Goal: Transaction & Acquisition: Purchase product/service

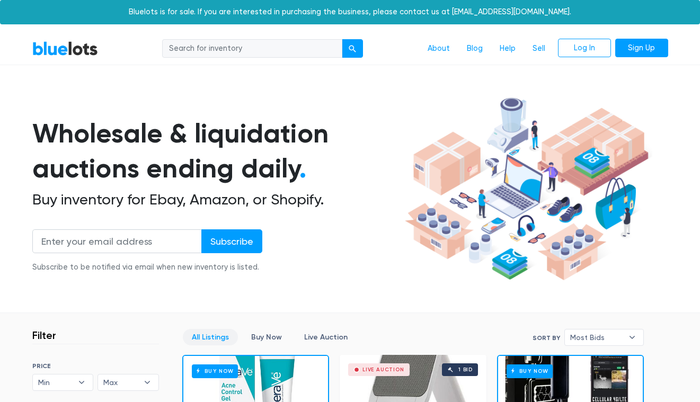
click at [209, 48] on input "search" at bounding box center [252, 48] width 180 height 19
type input "clarins"
click at [342, 39] on button "submit" at bounding box center [352, 48] width 21 height 19
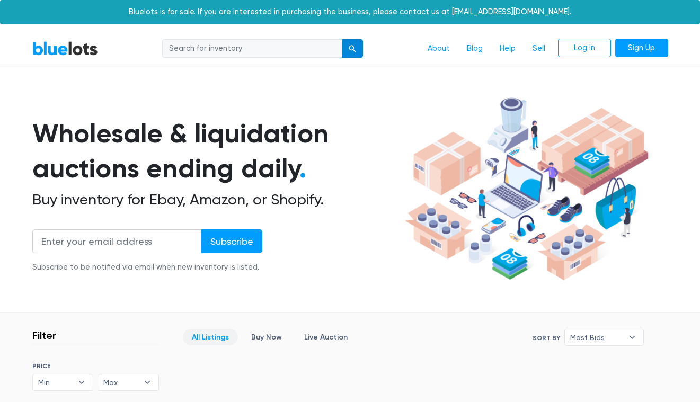
click at [359, 46] on button "submit" at bounding box center [352, 48] width 21 height 19
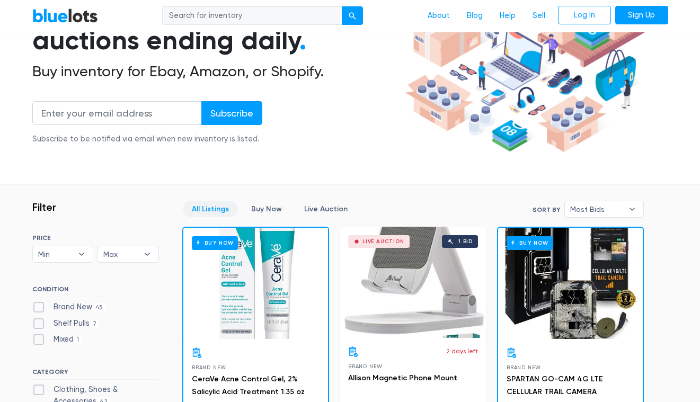
scroll to position [133, 0]
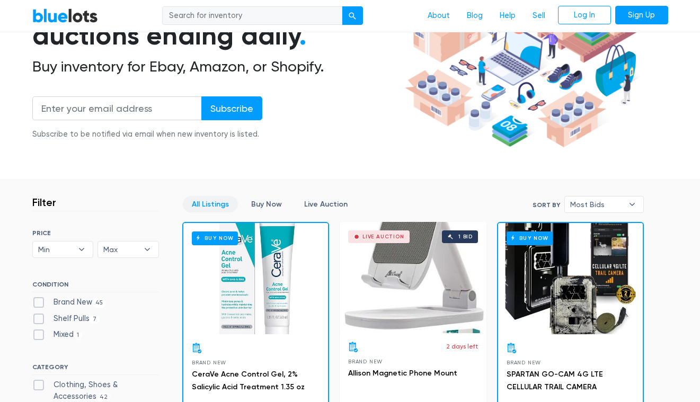
click at [213, 12] on input "search" at bounding box center [252, 15] width 180 height 19
type input "clarins"
click at [353, 13] on div "submit" at bounding box center [352, 16] width 7 height 7
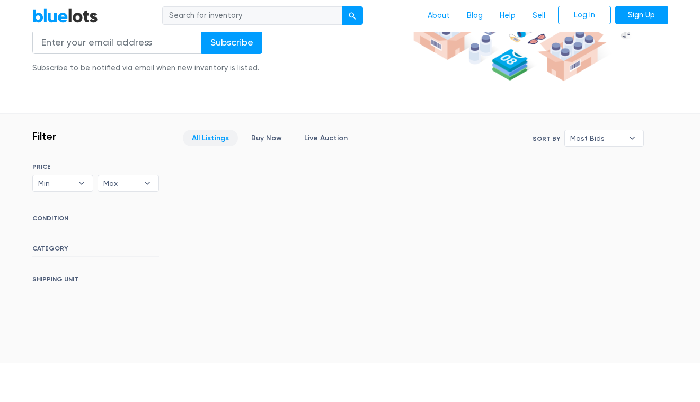
scroll to position [200, 0]
click at [49, 248] on h6 "CATEGORY" at bounding box center [95, 250] width 127 height 12
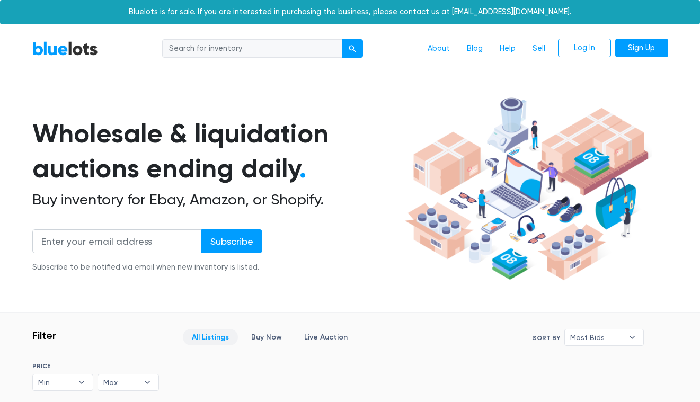
click at [56, 54] on link "BlueLots" at bounding box center [65, 48] width 66 height 15
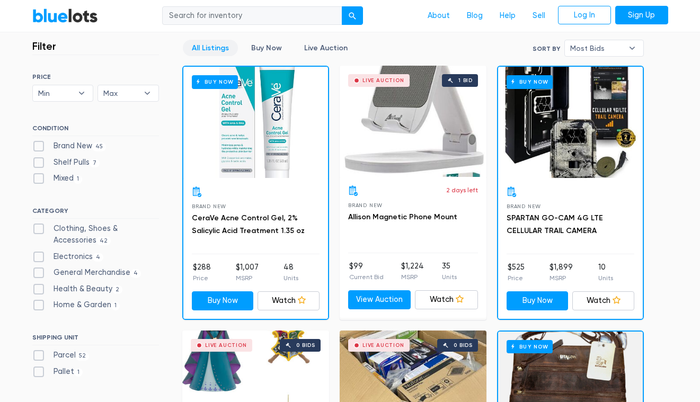
scroll to position [294, 0]
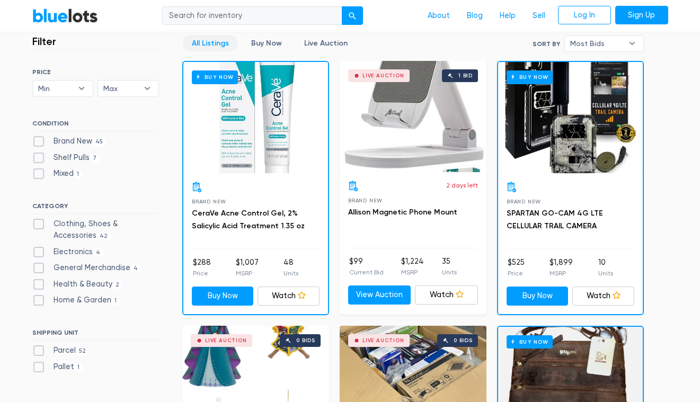
click at [38, 282] on label "Health & Beauty 2" at bounding box center [77, 285] width 91 height 12
click at [38, 282] on Beauty"] "Health & Beauty 2" at bounding box center [35, 282] width 7 height 7
checkbox Beauty"] "true"
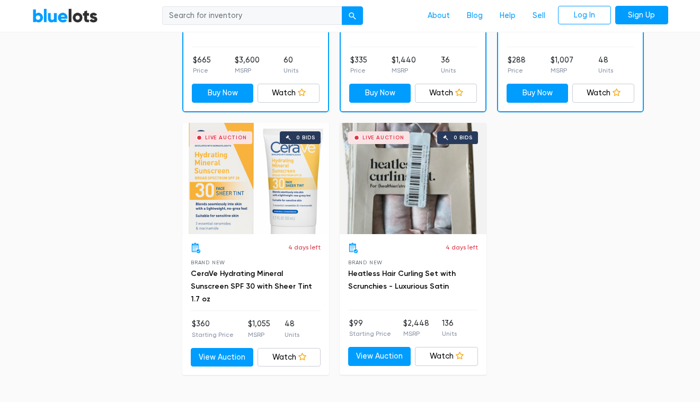
scroll to position [698, 0]
